Goal: Browse casually: Explore the website without a specific task or goal

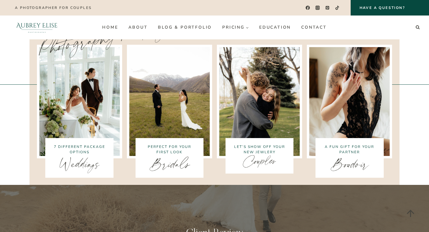
scroll to position [1022, 0]
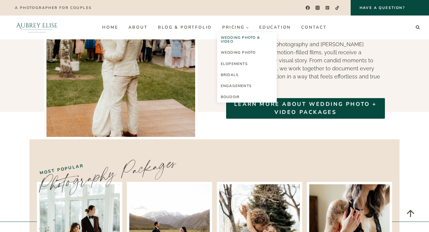
click at [246, 39] on link "Wedding Photo & Video" at bounding box center [247, 39] width 60 height 15
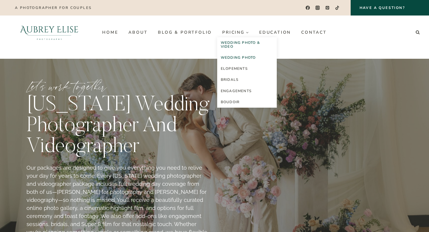
click at [238, 57] on link "Wedding Photo" at bounding box center [247, 57] width 60 height 11
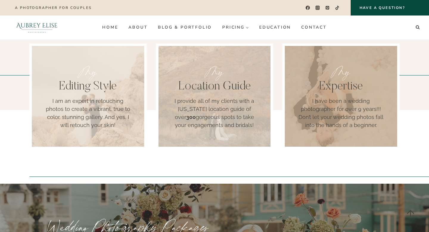
scroll to position [562, 0]
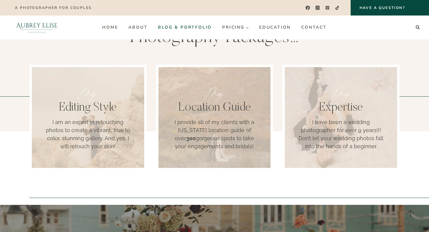
click at [196, 27] on link "Blog & Portfolio" at bounding box center [185, 28] width 64 height 10
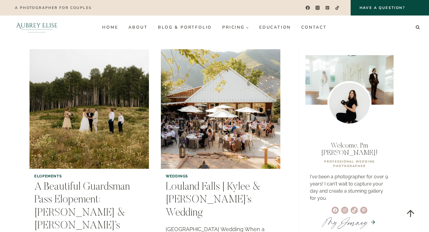
scroll to position [35, 0]
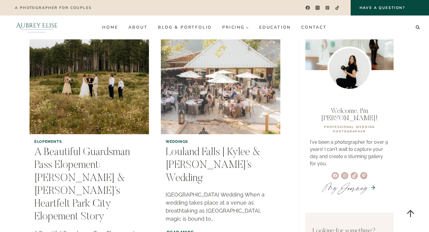
click at [241, 101] on img "Louland Falls | Kylee & Dax’s Wedding" at bounding box center [221, 74] width 122 height 122
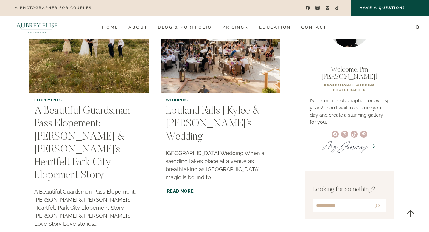
scroll to position [55, 0]
